Goal: Task Accomplishment & Management: Manage account settings

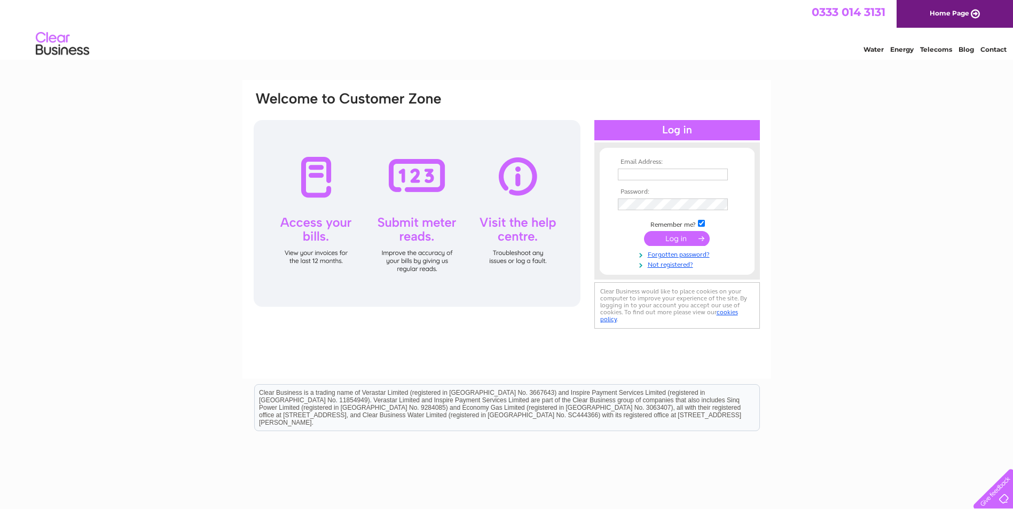
type input "[EMAIL_ADDRESS][DOMAIN_NAME]"
click at [662, 233] on input "submit" at bounding box center [677, 238] width 66 height 15
click at [678, 236] on input "submit" at bounding box center [677, 238] width 66 height 15
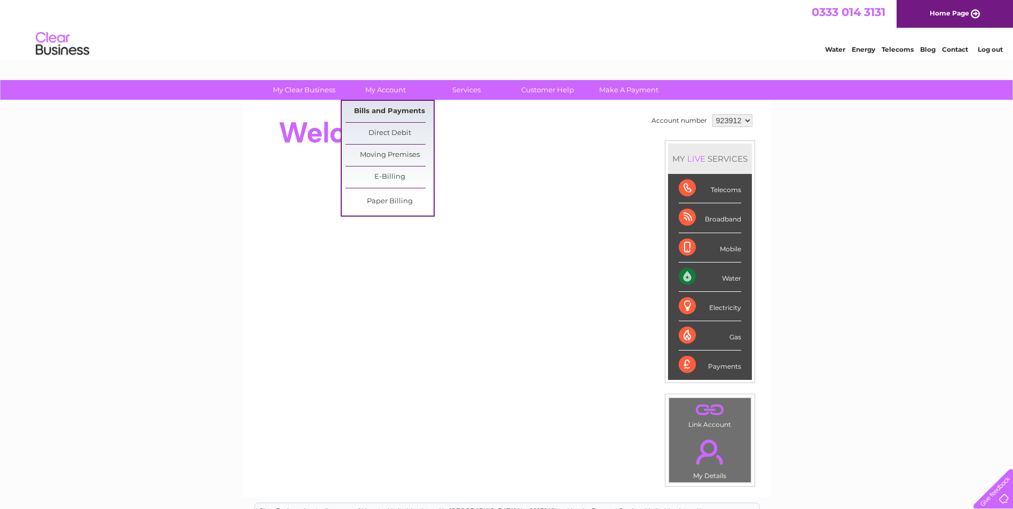
click at [385, 109] on link "Bills and Payments" at bounding box center [390, 111] width 88 height 21
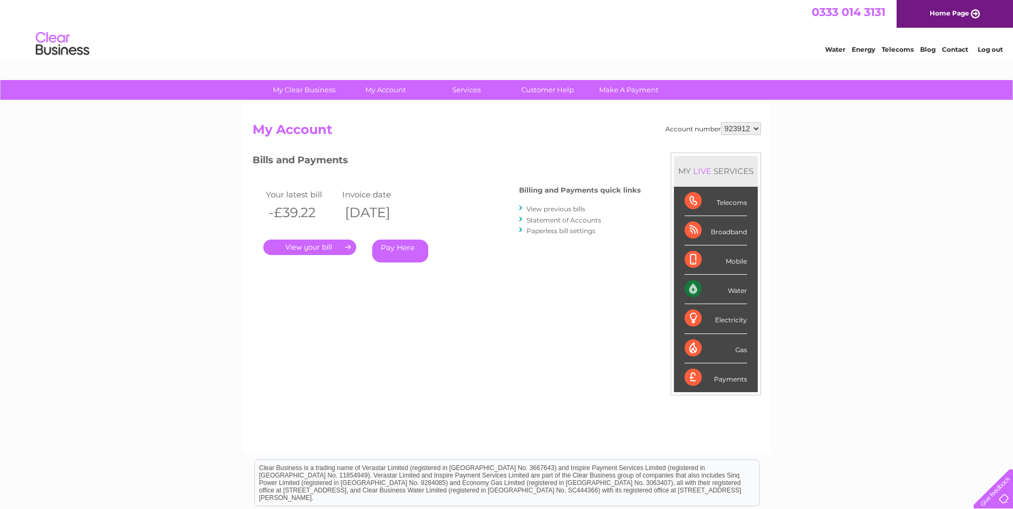
click at [324, 245] on link "." at bounding box center [309, 247] width 93 height 15
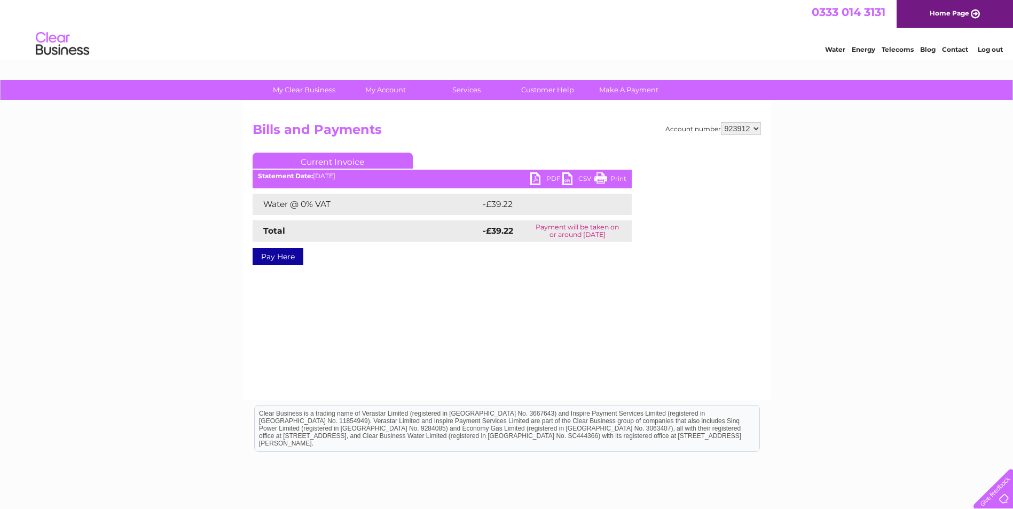
click at [535, 177] on link "PDF" at bounding box center [546, 179] width 32 height 15
click at [535, 176] on link "PDF" at bounding box center [546, 179] width 32 height 15
click at [533, 176] on link "PDF" at bounding box center [546, 179] width 32 height 15
click at [996, 46] on link "Log out" at bounding box center [990, 49] width 25 height 8
